Goal: Entertainment & Leisure: Consume media (video, audio)

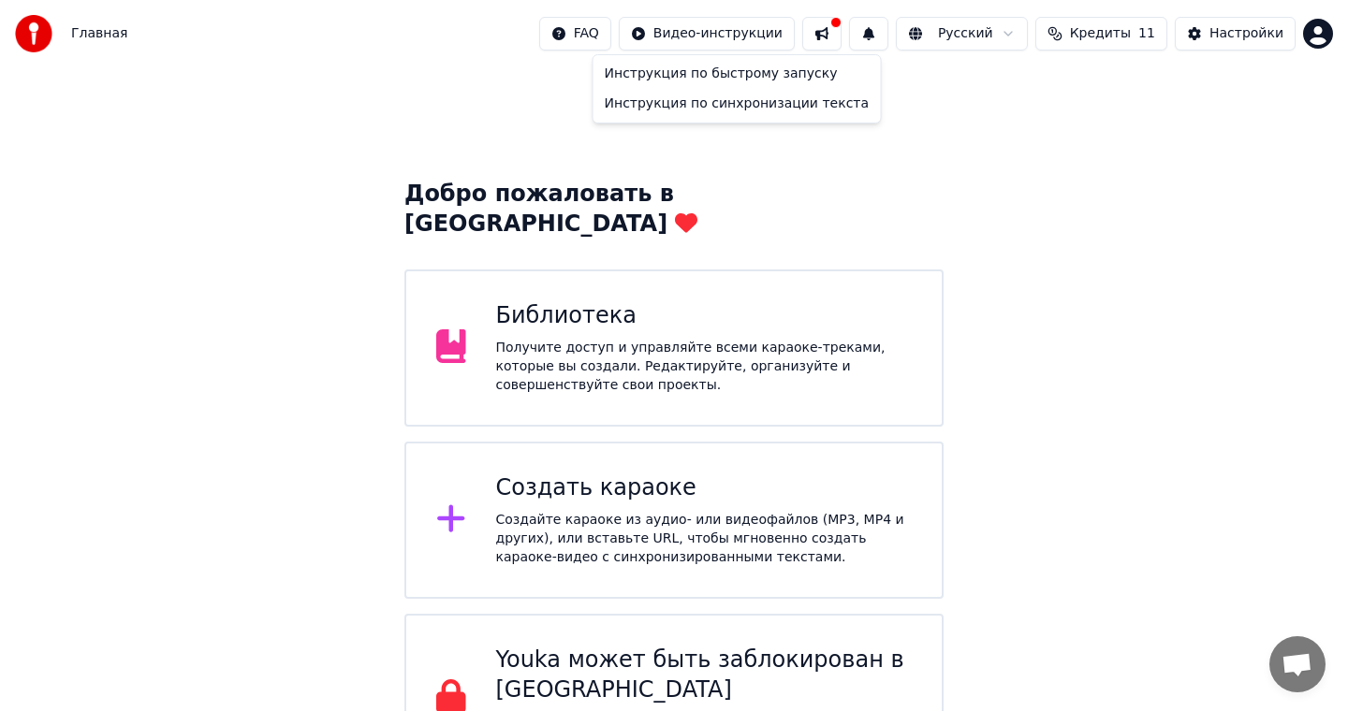
click at [747, 33] on html "Главная FAQ Видео-инструкции Русский Кредиты 11 Настройки Добро пожаловать в Yo…" at bounding box center [674, 391] width 1348 height 782
click at [386, 65] on html "Главная FAQ Видео-инструкции Русский Кредиты 11 Настройки Добро пожаловать в Yo…" at bounding box center [674, 391] width 1348 height 782
click at [143, 58] on div "Главная FAQ Видео-инструкции Русский Кредиты 11 Настройки" at bounding box center [674, 33] width 1348 height 67
click at [95, 37] on span "Главная" at bounding box center [99, 33] width 56 height 19
click at [71, 37] on span "Главная" at bounding box center [99, 33] width 56 height 19
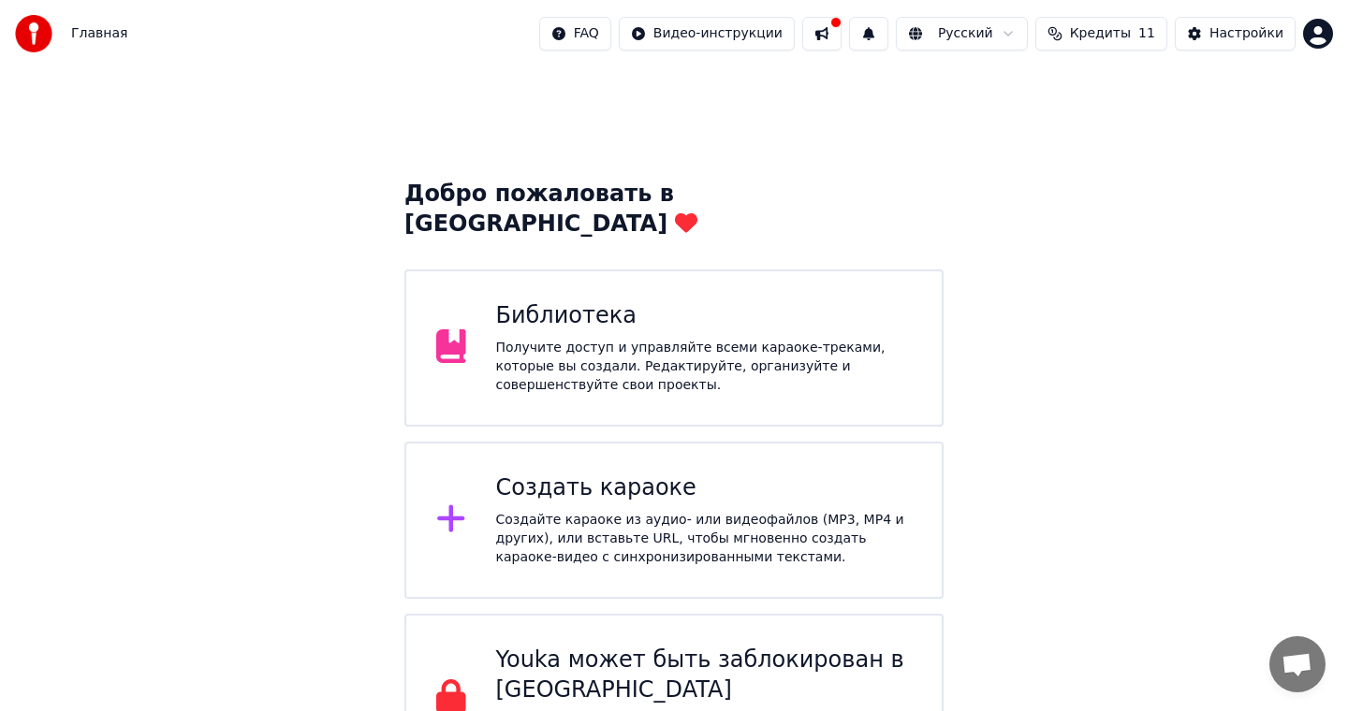
scroll to position [41, 0]
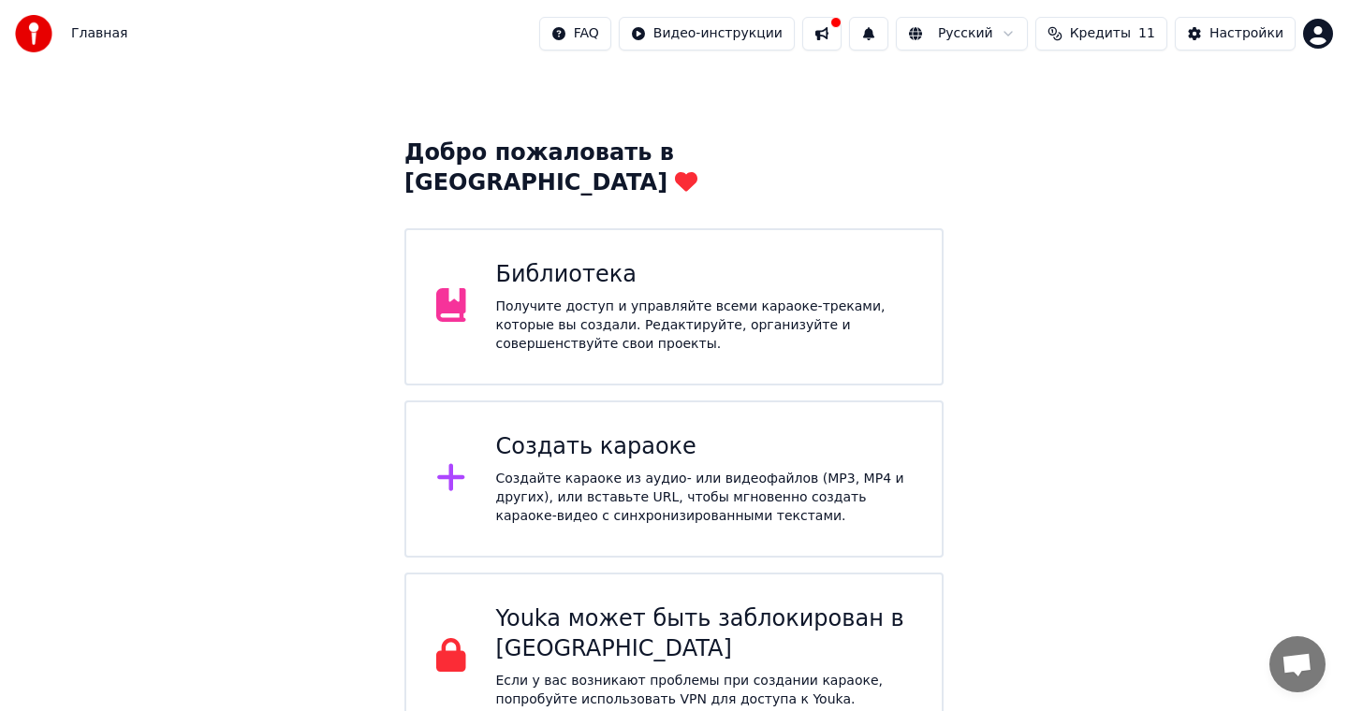
click at [596, 305] on div "Получите доступ и управляйте всеми караоке-треками, которые вы создали. Редакти…" at bounding box center [704, 326] width 417 height 56
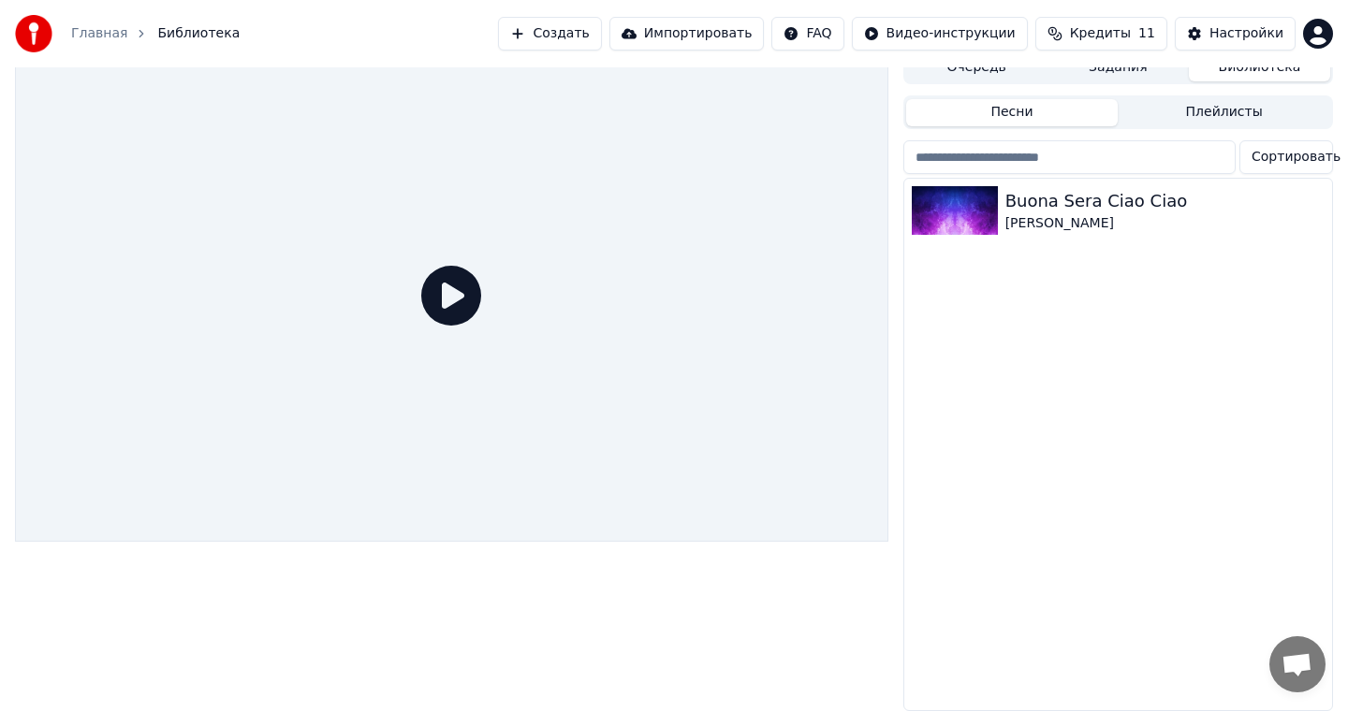
click at [396, 357] on div at bounding box center [451, 296] width 873 height 491
click at [446, 314] on icon at bounding box center [451, 296] width 60 height 60
click at [1113, 212] on div "Buona Sera Ciao Ciao" at bounding box center [1155, 201] width 300 height 26
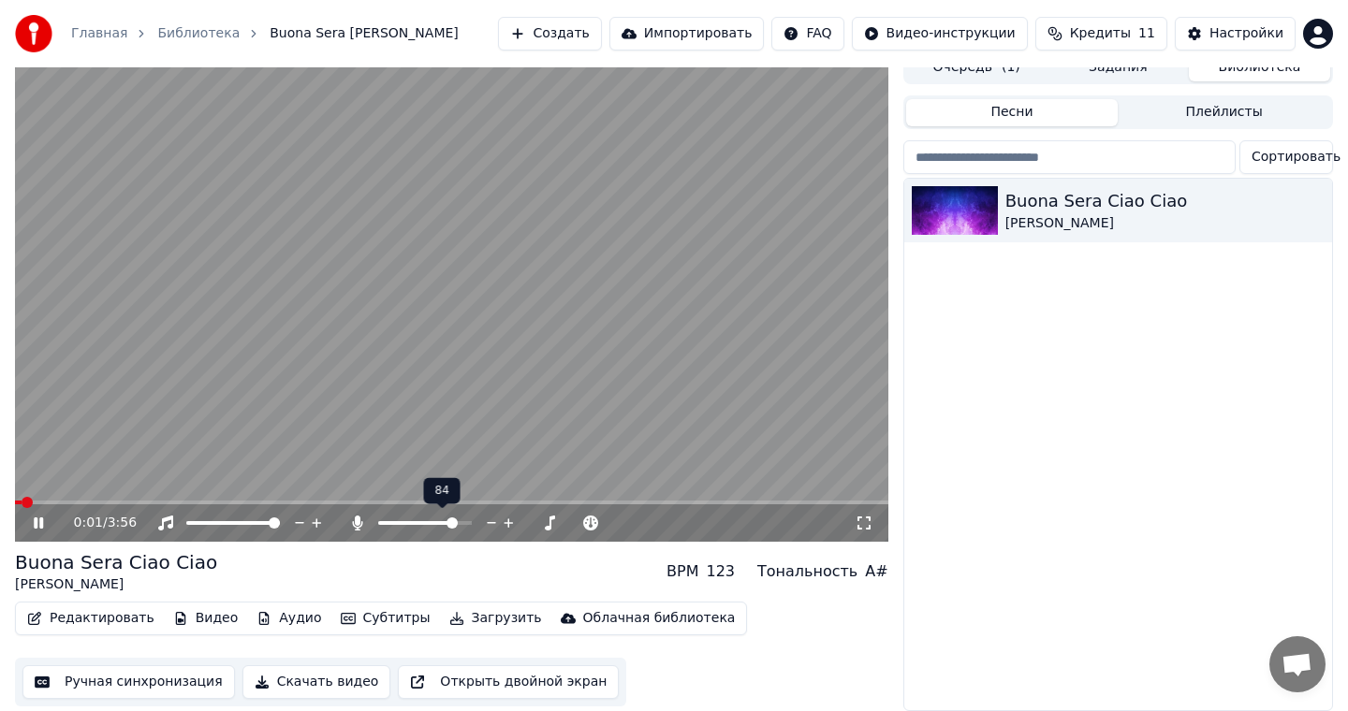
click at [472, 521] on span at bounding box center [425, 523] width 94 height 4
click at [395, 519] on div at bounding box center [442, 523] width 151 height 19
click at [395, 522] on span at bounding box center [387, 523] width 18 height 4
click at [385, 522] on span at bounding box center [390, 523] width 11 height 11
click at [71, 504] on div "0:05 / 3:56" at bounding box center [451, 522] width 873 height 37
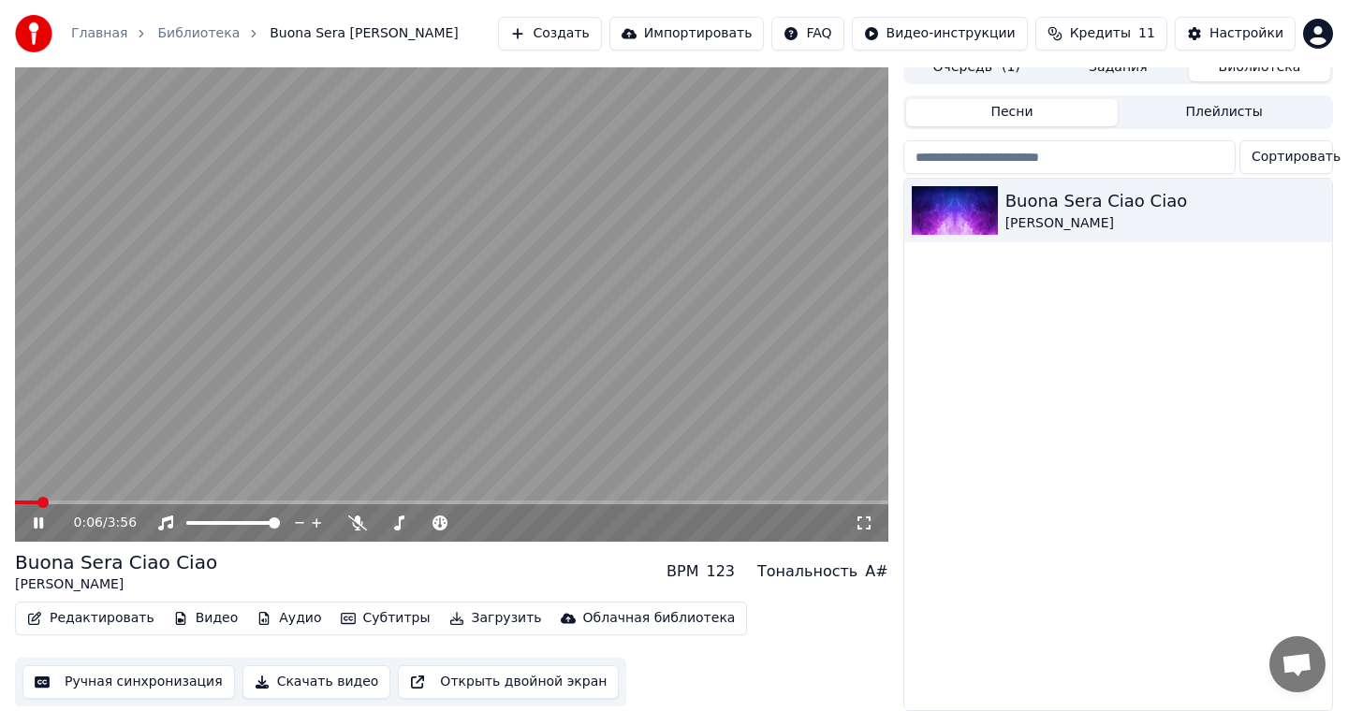
click at [80, 495] on video at bounding box center [451, 296] width 873 height 491
click at [81, 498] on video at bounding box center [451, 296] width 873 height 491
click at [92, 503] on span at bounding box center [451, 503] width 873 height 4
click at [43, 524] on icon at bounding box center [38, 523] width 9 height 11
drag, startPoint x: 479, startPoint y: 525, endPoint x: 520, endPoint y: 523, distance: 41.2
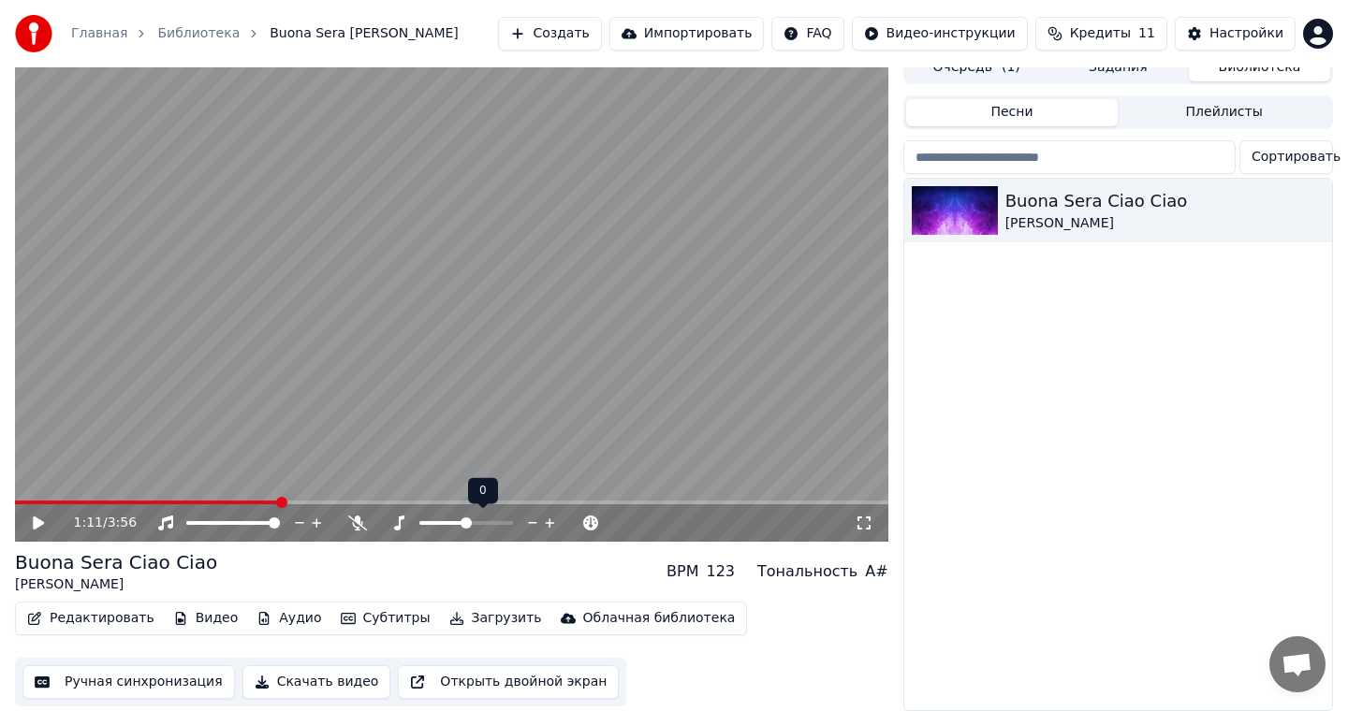
click at [521, 523] on div at bounding box center [483, 523] width 151 height 19
click at [504, 523] on span at bounding box center [466, 523] width 94 height 4
click at [502, 523] on span at bounding box center [499, 523] width 11 height 11
click at [33, 519] on icon at bounding box center [52, 523] width 44 height 15
click at [462, 521] on span at bounding box center [442, 523] width 47 height 4
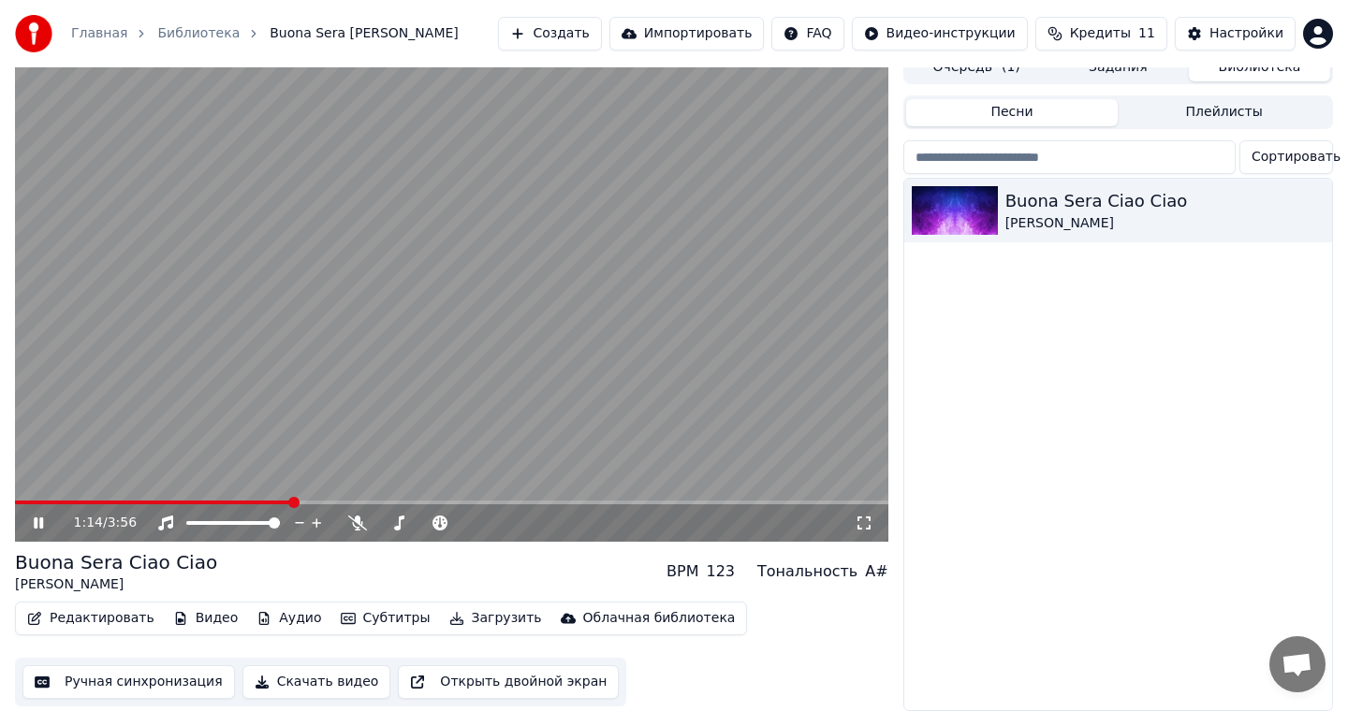
click at [528, 318] on video at bounding box center [451, 296] width 873 height 491
click at [15, 504] on span at bounding box center [15, 503] width 0 height 4
click at [39, 526] on icon at bounding box center [38, 523] width 11 height 13
click at [42, 530] on icon at bounding box center [52, 523] width 44 height 15
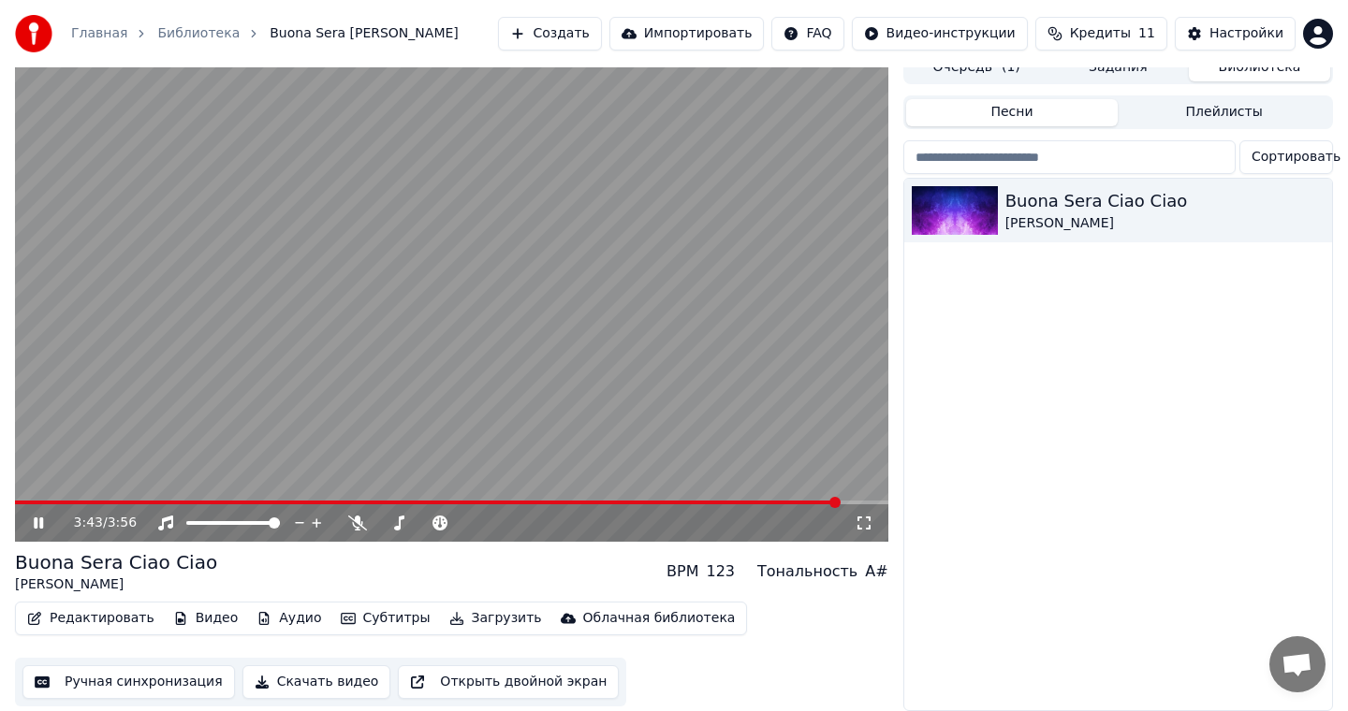
click at [485, 290] on video at bounding box center [451, 296] width 873 height 491
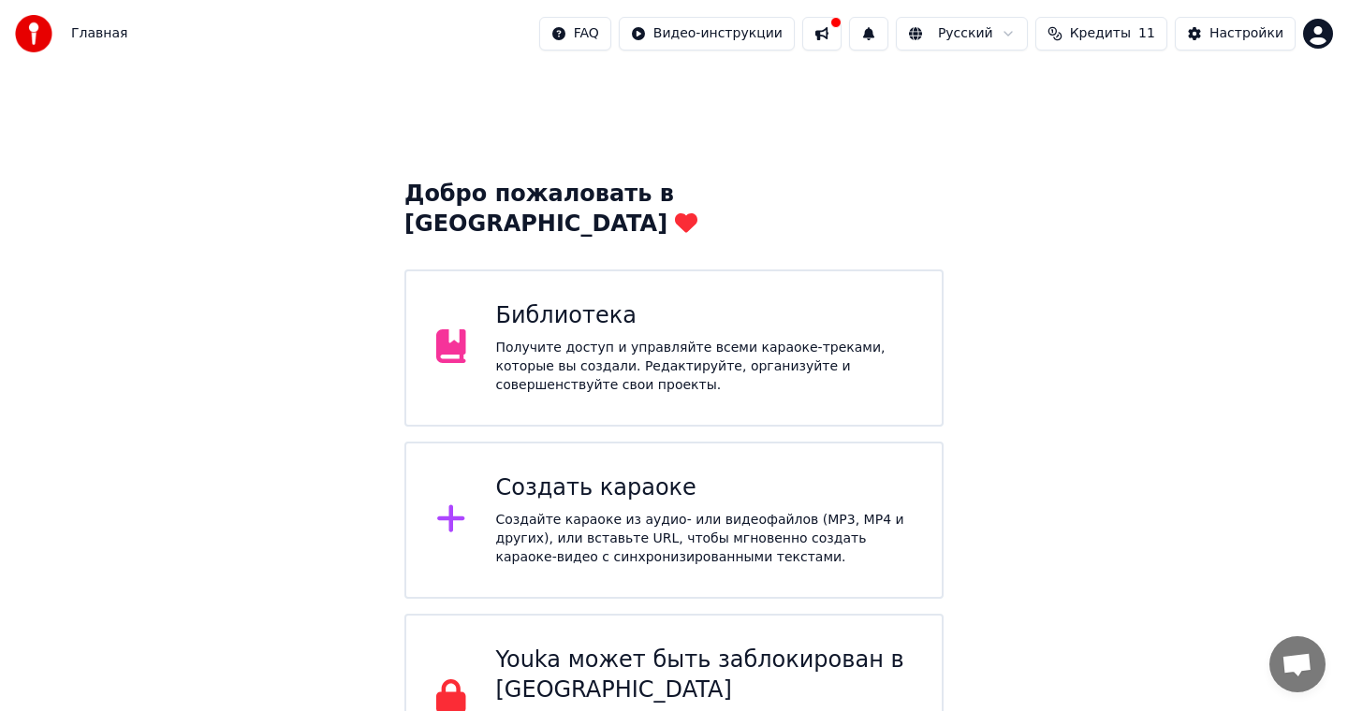
click at [1098, 301] on div "Добро пожаловать в Youka Библиотека Получите доступ и управляйте всеми караоке-…" at bounding box center [674, 424] width 1348 height 715
